Goal: Information Seeking & Learning: Learn about a topic

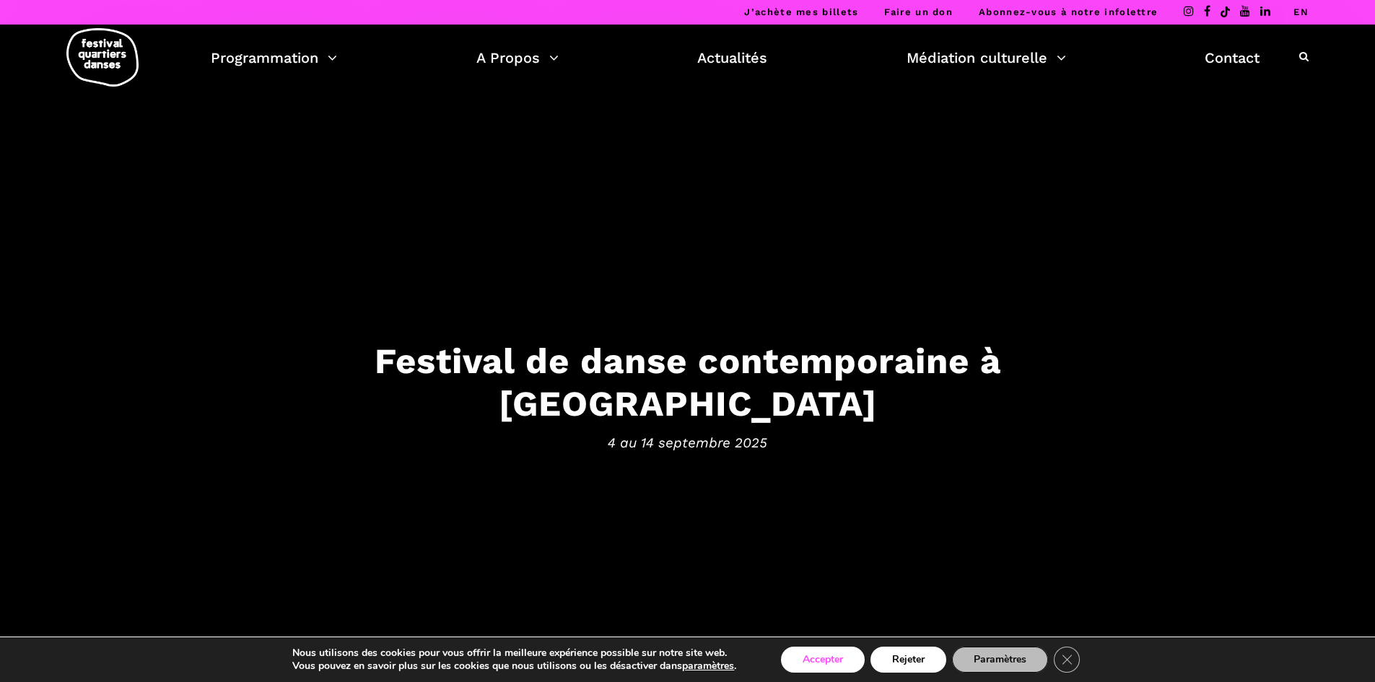
click at [659, 661] on button "Accepter" at bounding box center [823, 660] width 84 height 26
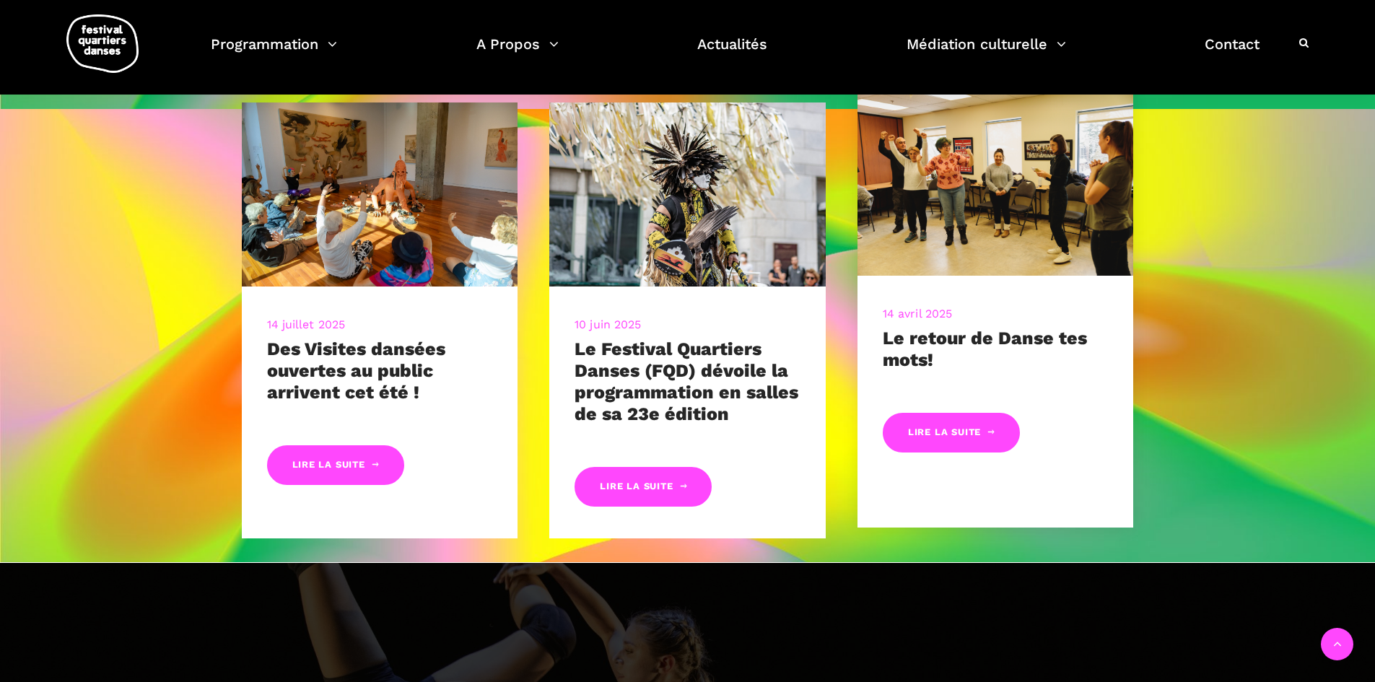
scroll to position [722, 0]
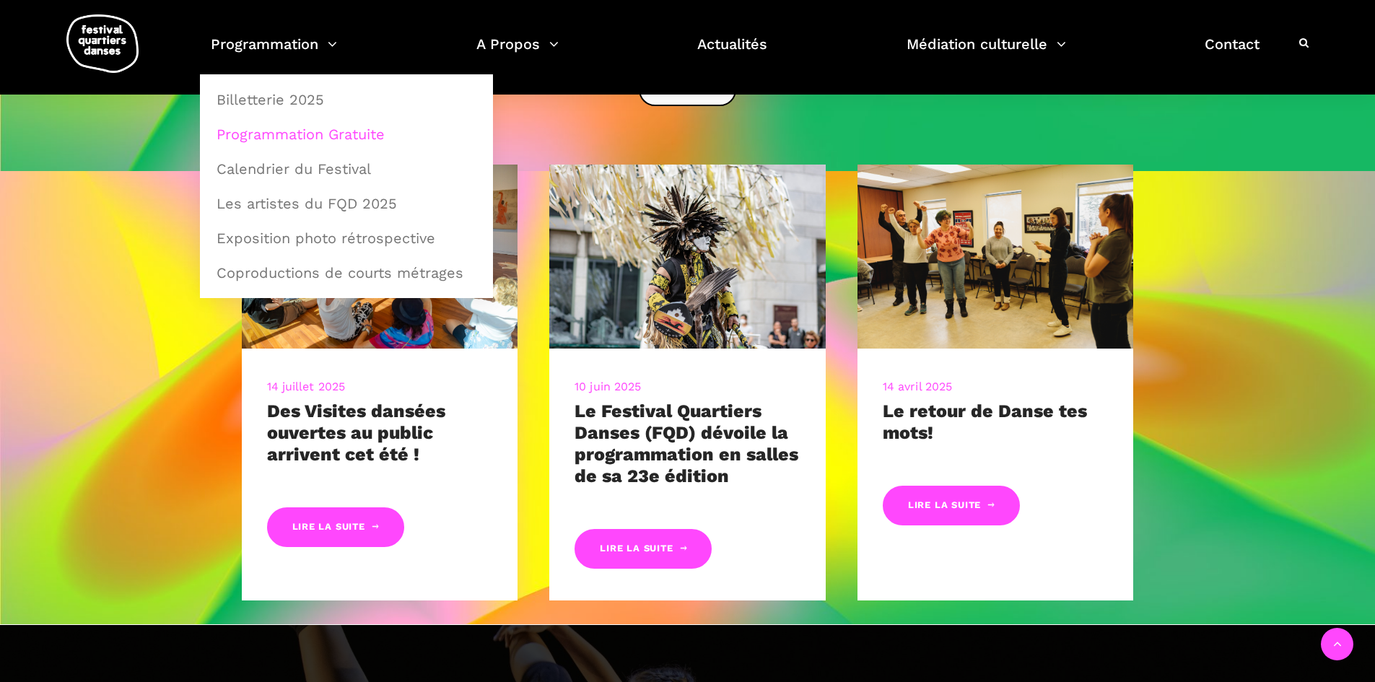
click at [279, 134] on link "Programmation Gratuite" at bounding box center [346, 134] width 277 height 33
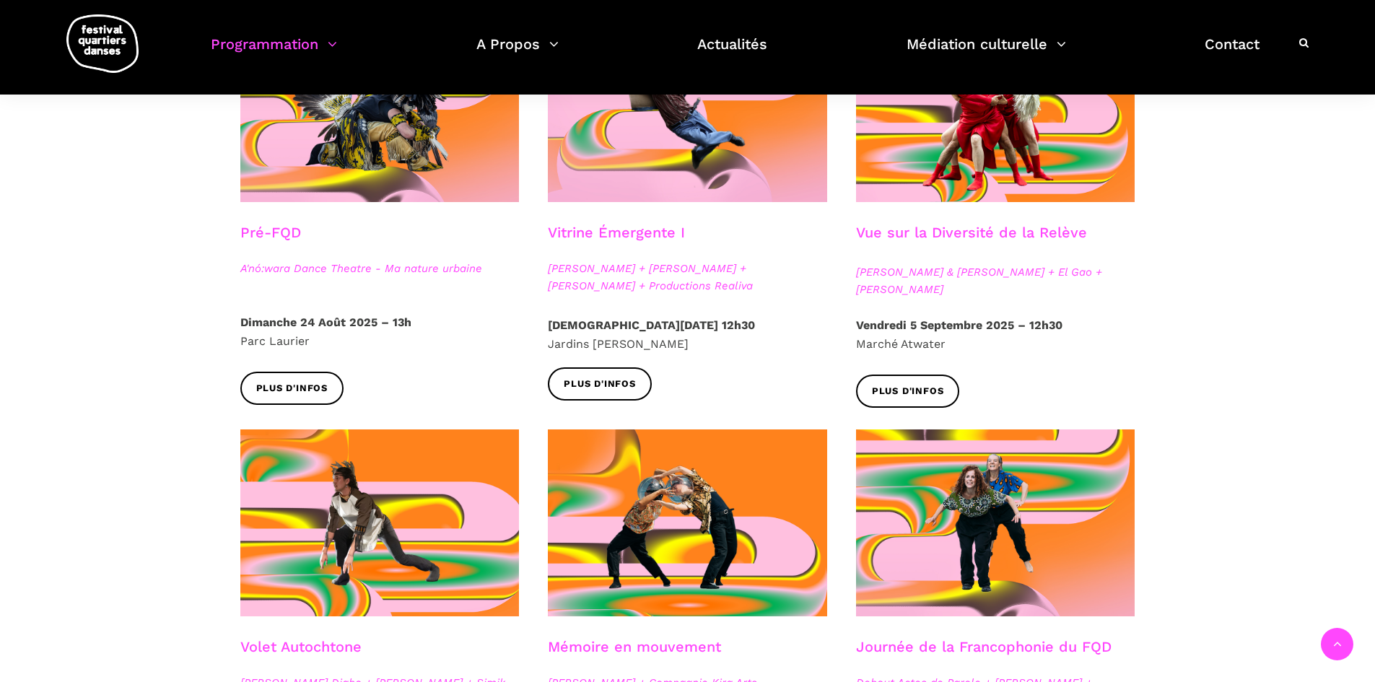
scroll to position [433, 0]
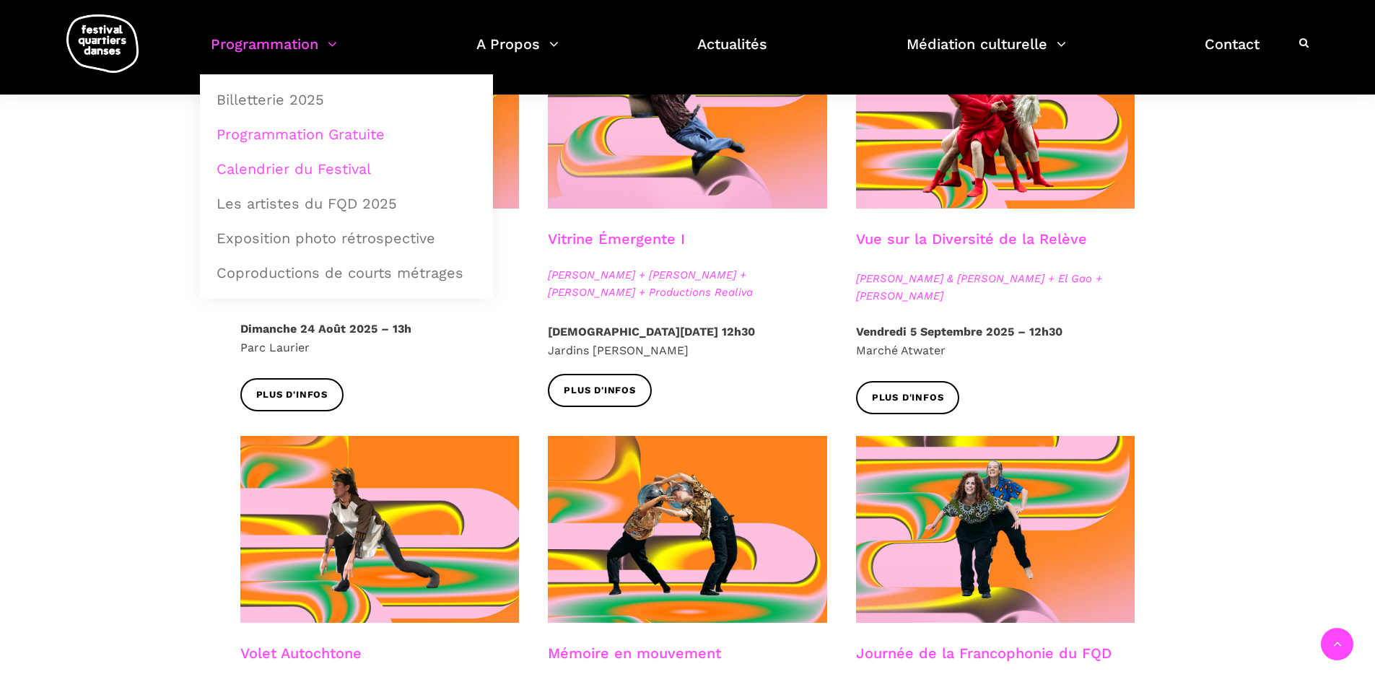
click at [264, 171] on link "Calendrier du Festival" at bounding box center [346, 168] width 277 height 33
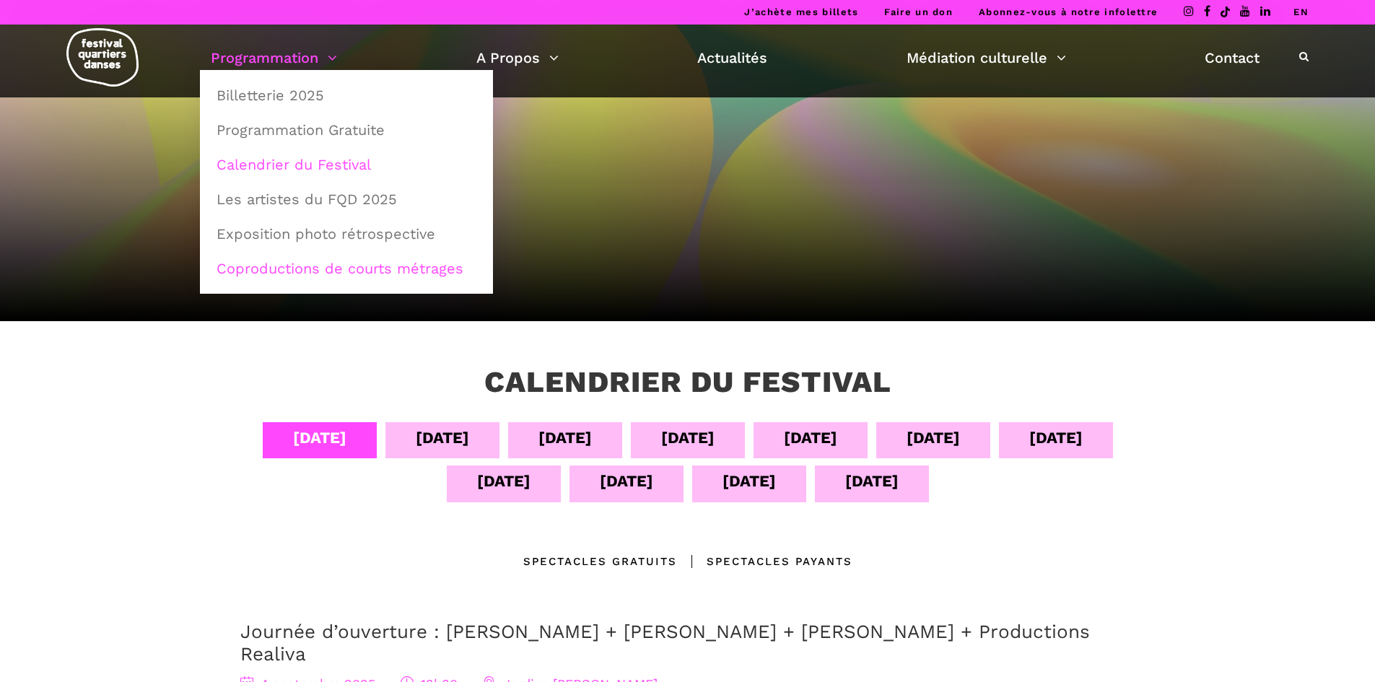
click at [276, 274] on link "Coproductions de courts métrages" at bounding box center [346, 268] width 277 height 33
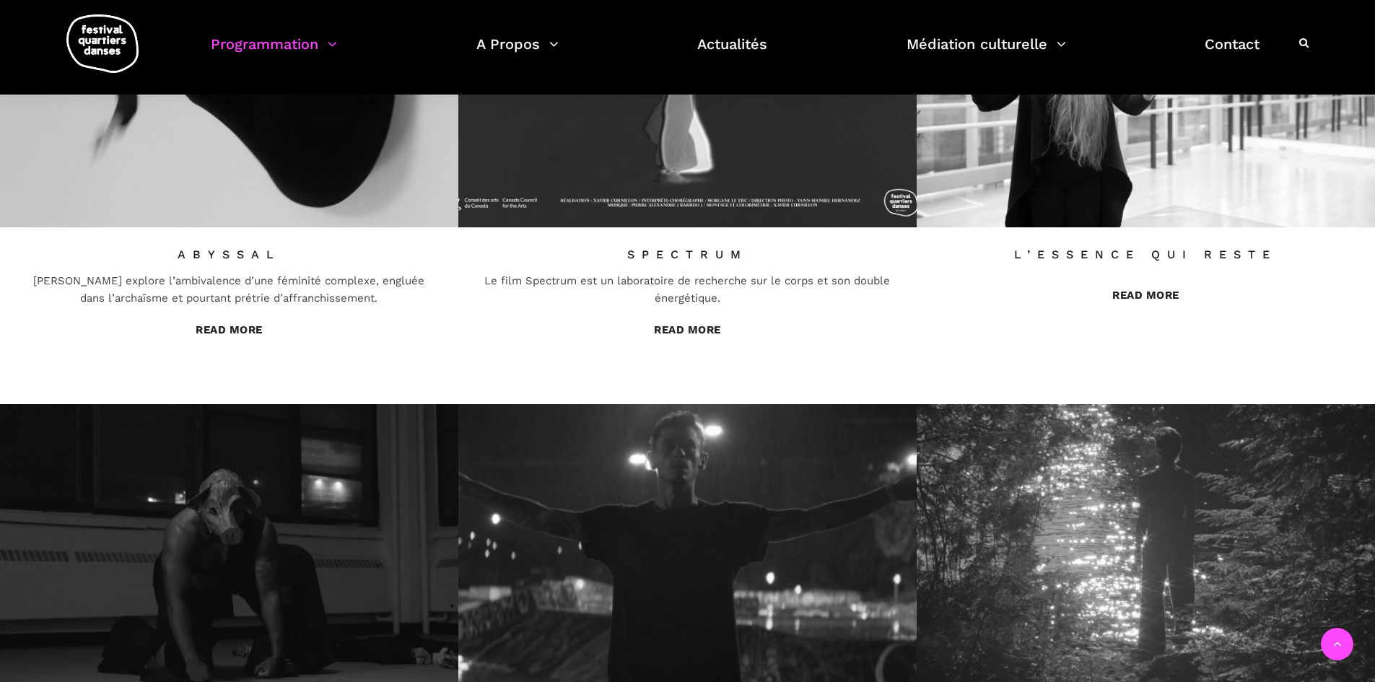
scroll to position [289, 0]
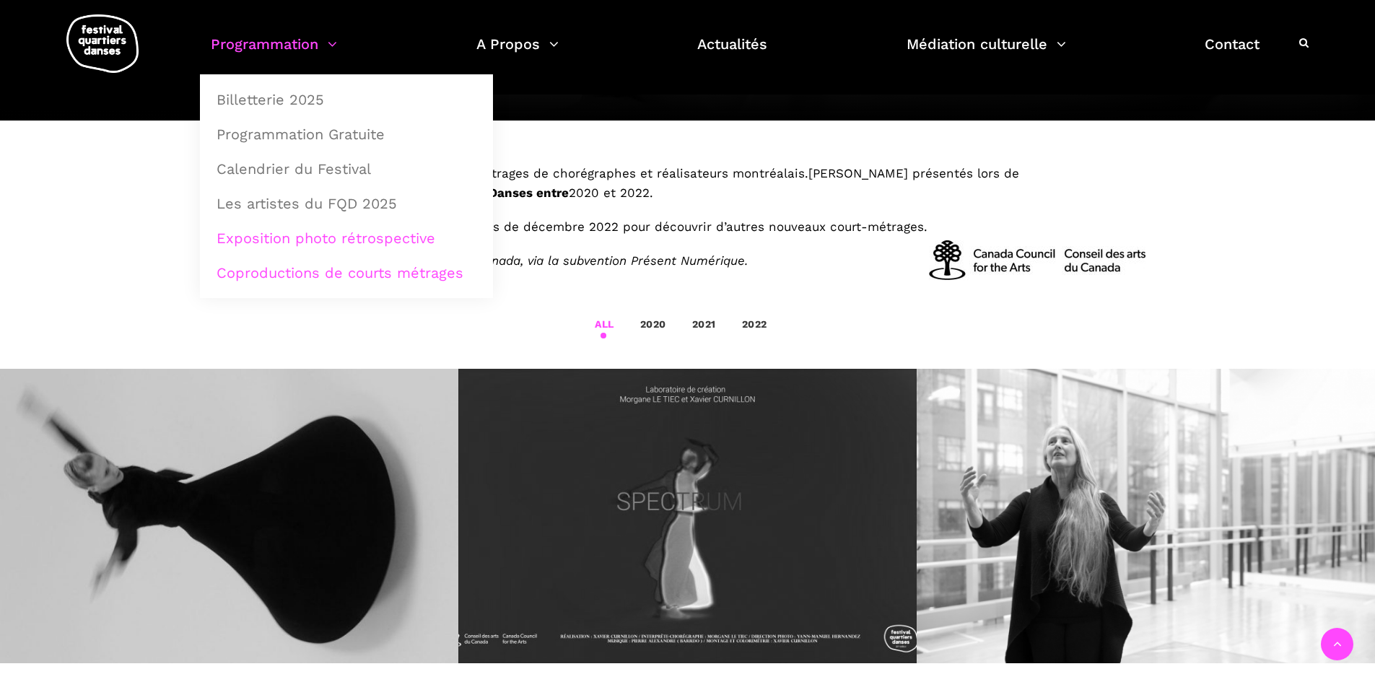
click at [308, 240] on link "Exposition photo rétrospective" at bounding box center [346, 238] width 277 height 33
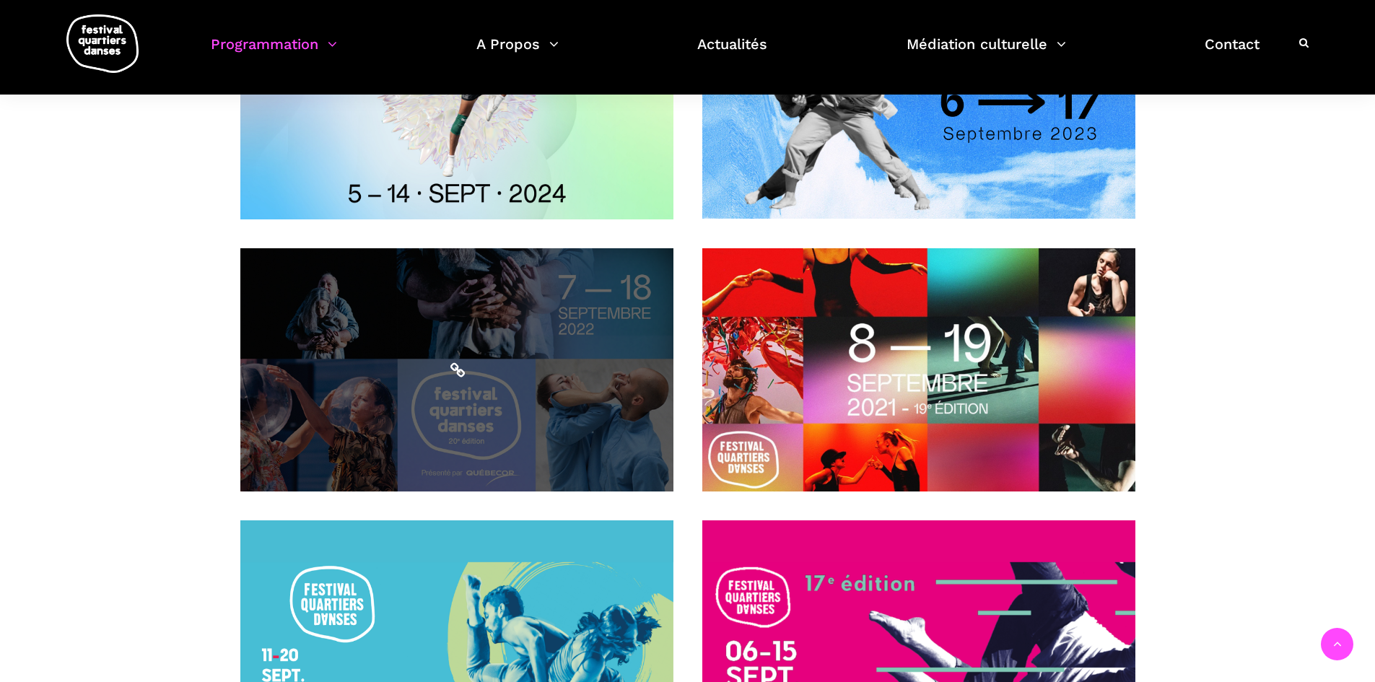
scroll to position [10, 0]
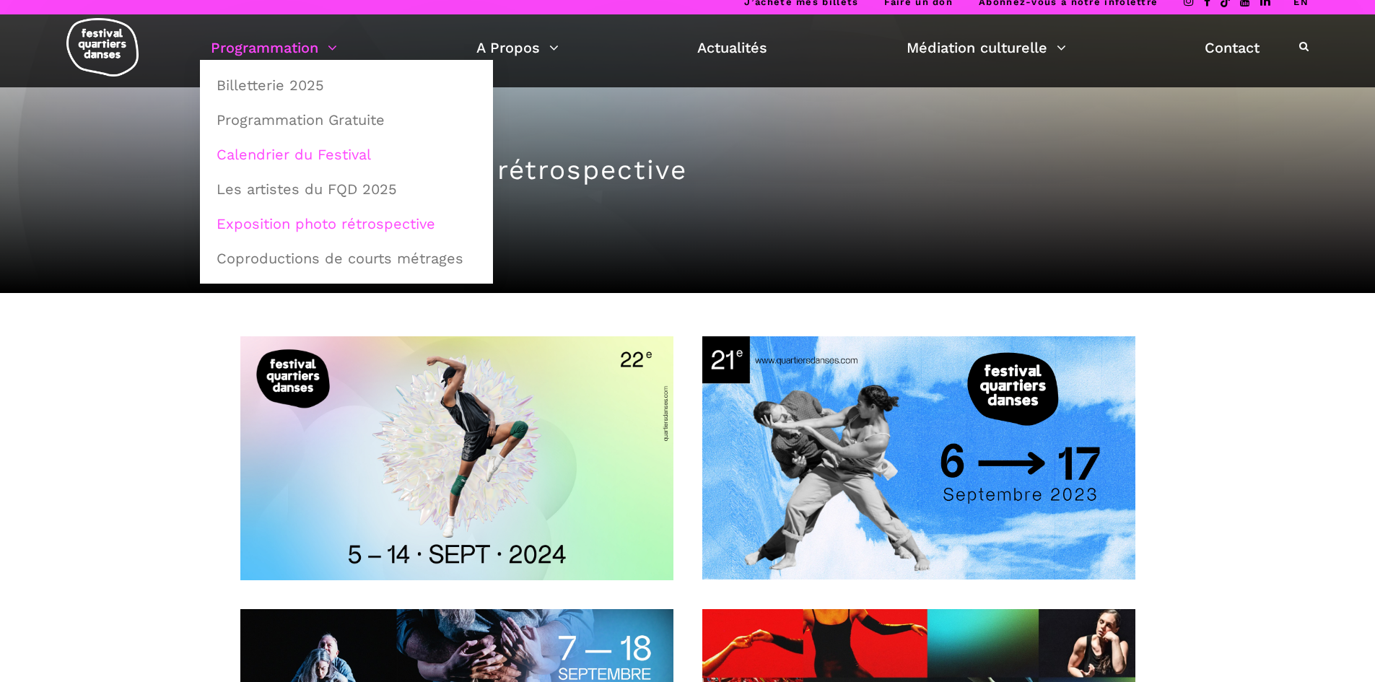
click at [266, 157] on link "Calendrier du Festival" at bounding box center [346, 154] width 277 height 33
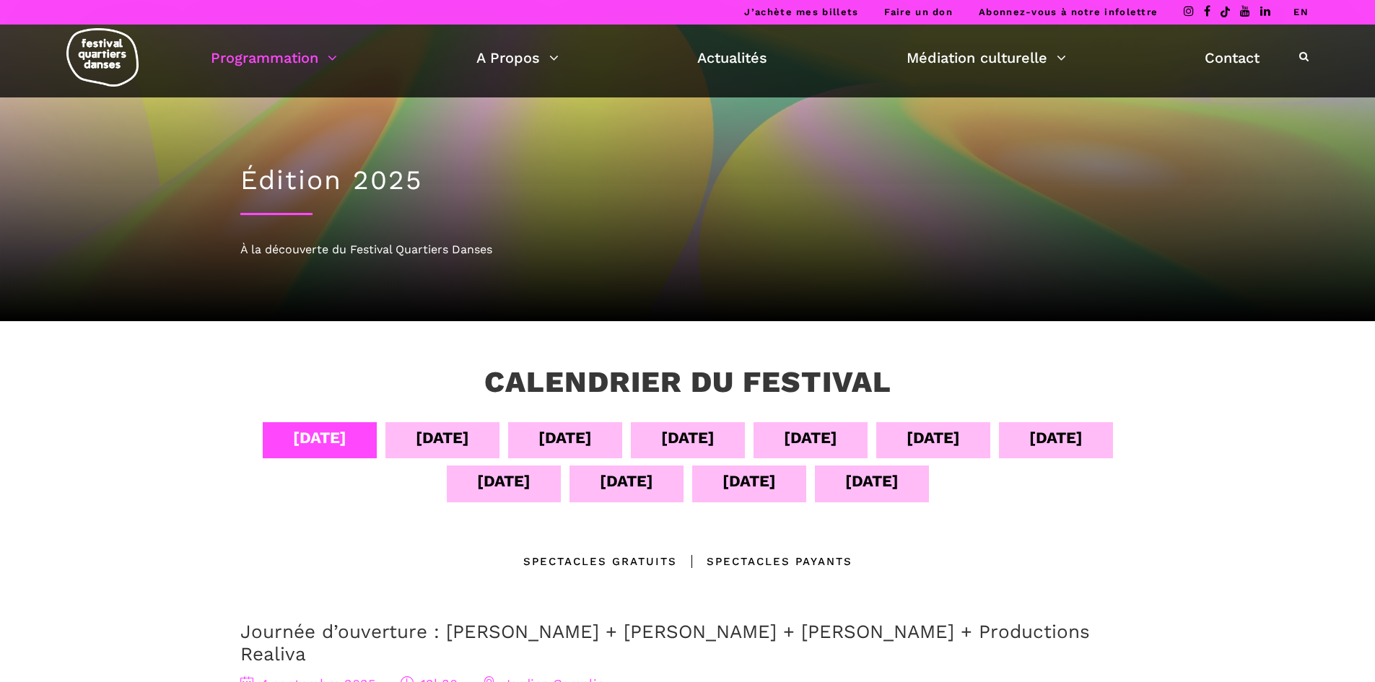
click at [563, 439] on div "[DATE]" at bounding box center [565, 437] width 53 height 25
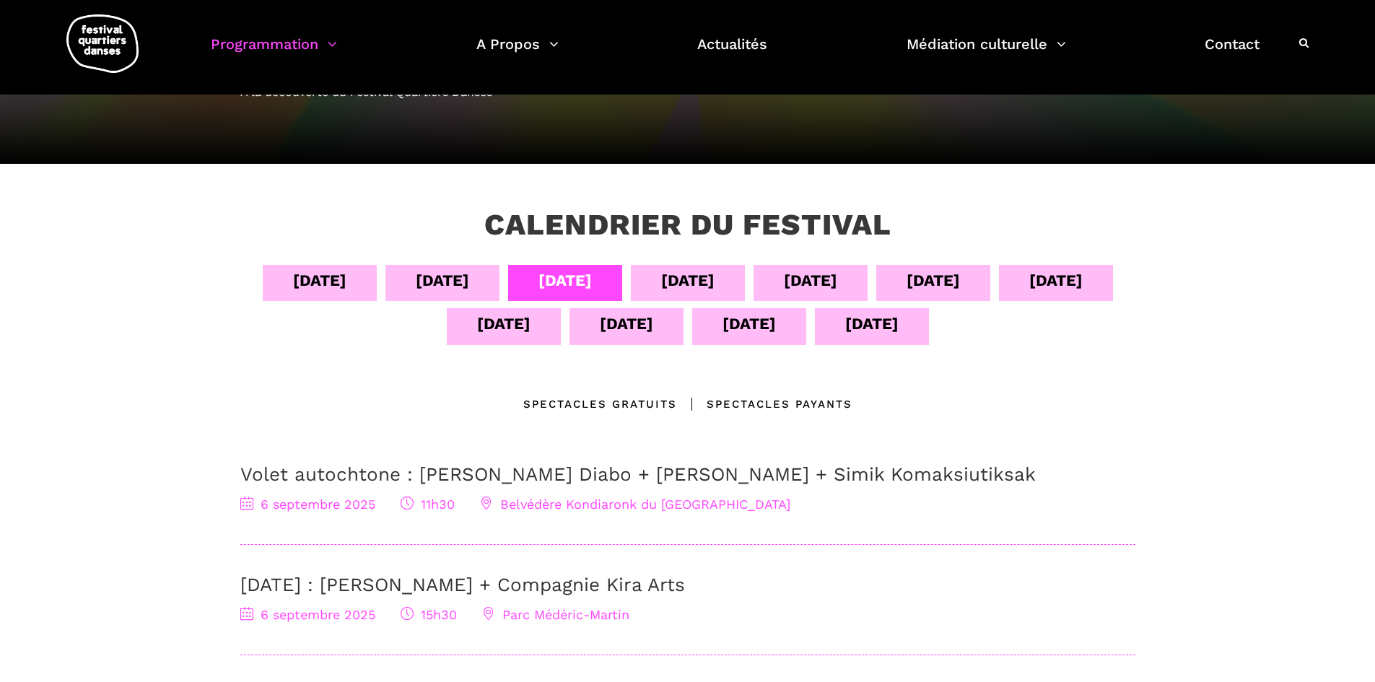
scroll to position [144, 0]
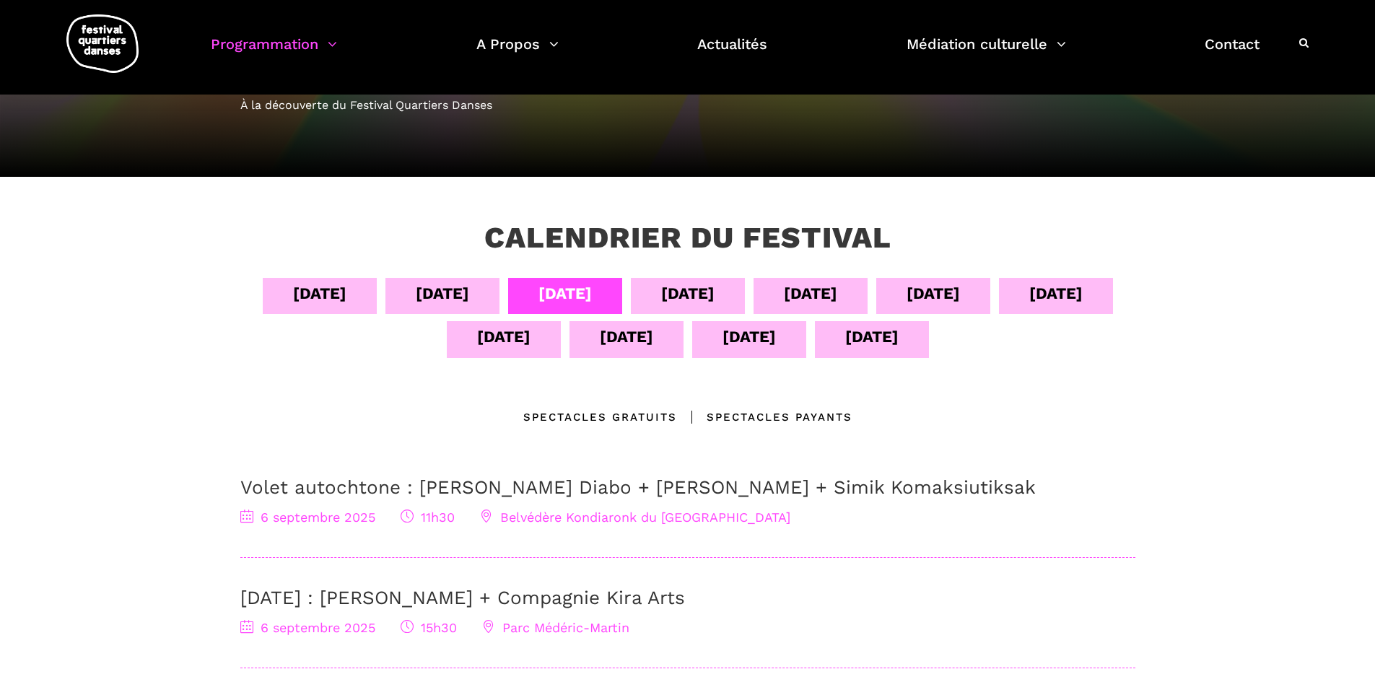
click at [674, 298] on div "[DATE]" at bounding box center [687, 293] width 53 height 25
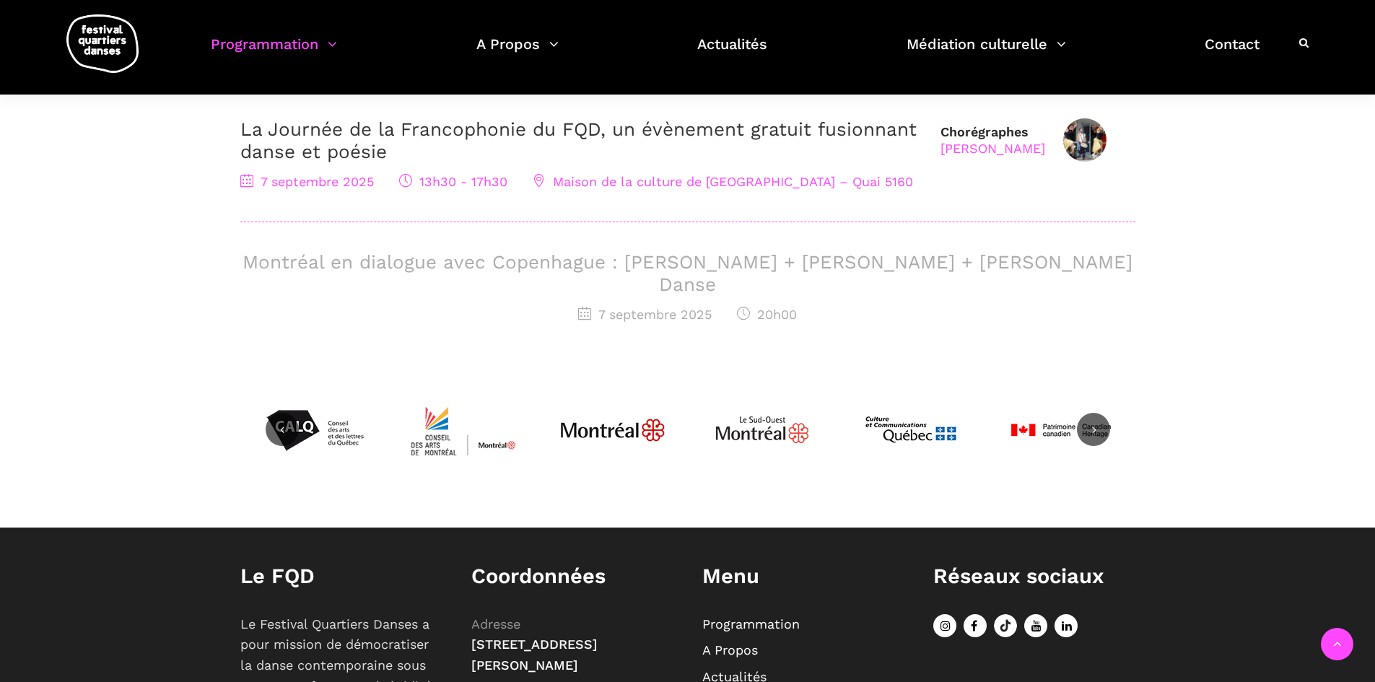
scroll to position [505, 0]
